Goal: Register for event/course

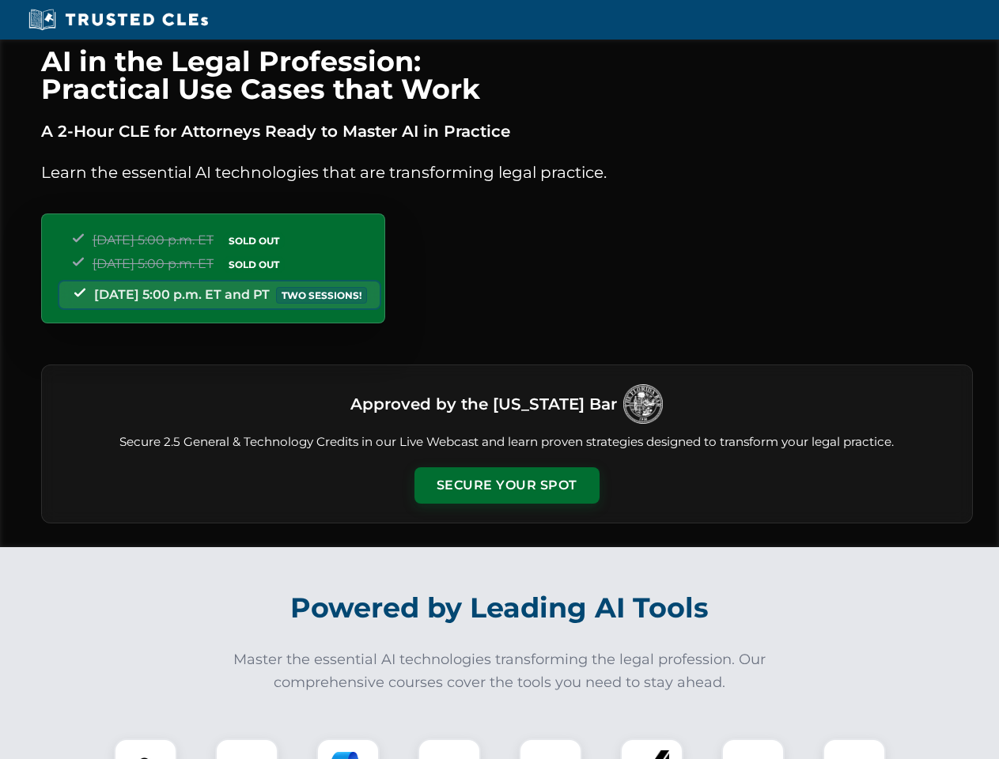
click at [506, 486] on button "Secure Your Spot" at bounding box center [506, 485] width 185 height 36
click at [146, 749] on img at bounding box center [146, 770] width 46 height 46
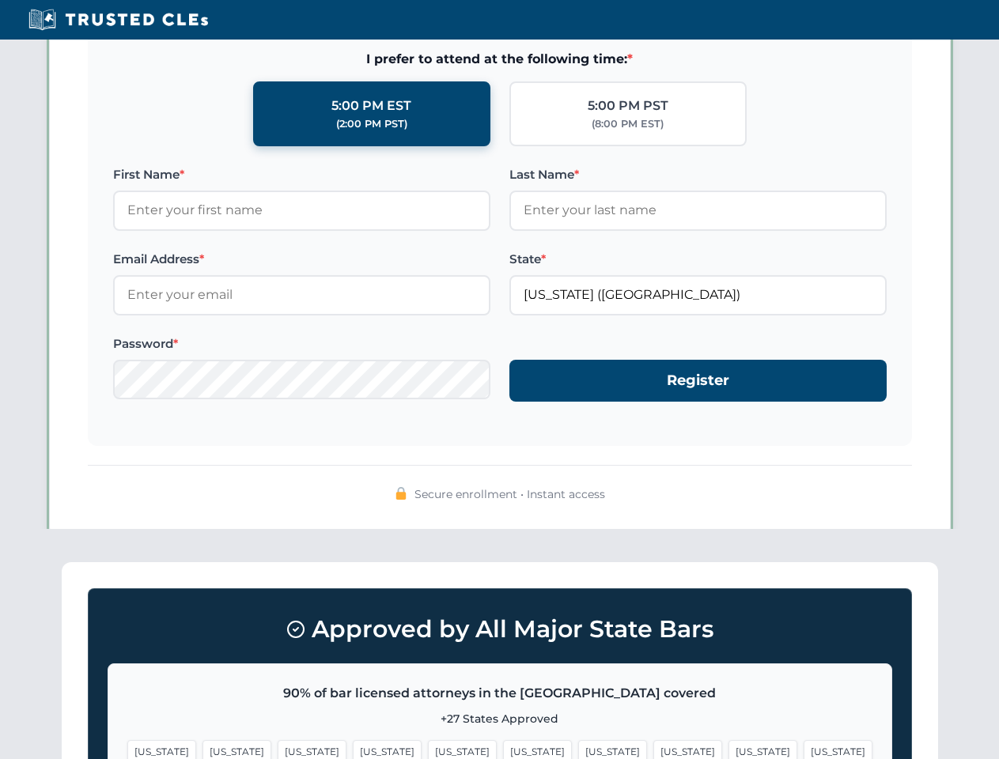
click at [578, 749] on span "[US_STATE]" at bounding box center [612, 751] width 69 height 23
click at [728, 749] on span "[US_STATE]" at bounding box center [762, 751] width 69 height 23
